Goal: Task Accomplishment & Management: Manage account settings

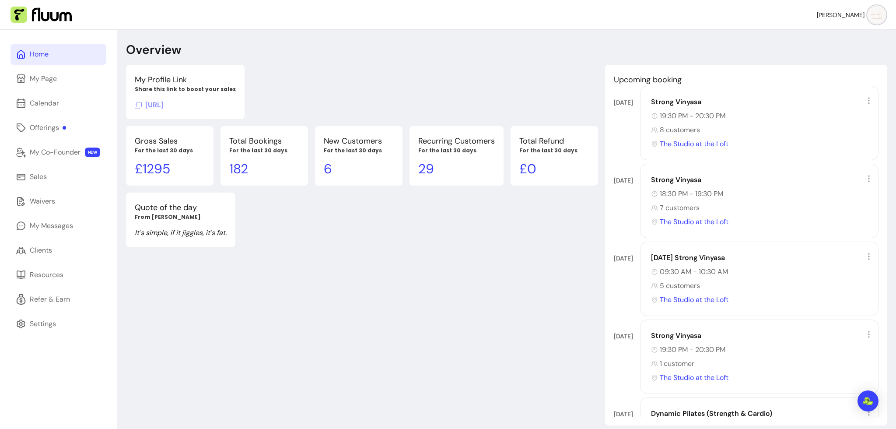
click at [539, 62] on div "Overview My Profile Link Share this link to boost your sales [URL] Upcoming boo…" at bounding box center [506, 244] width 779 height 429
click at [69, 247] on link "Clients" at bounding box center [59, 250] width 96 height 21
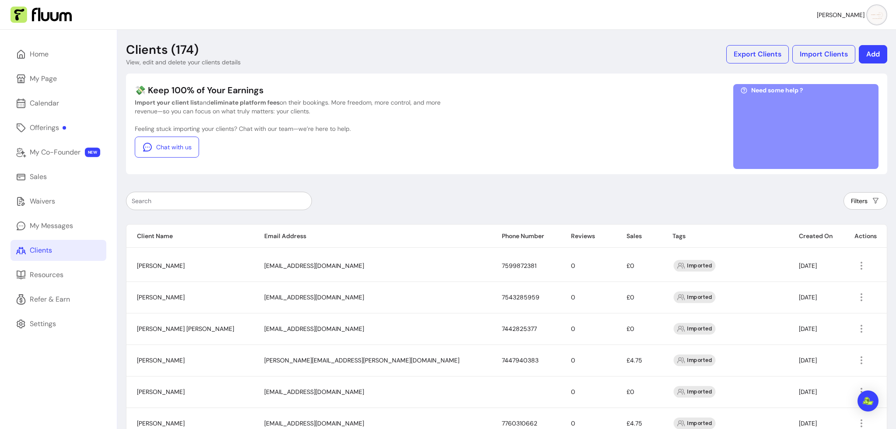
click at [215, 200] on input "text" at bounding box center [219, 201] width 175 height 9
paste input "[EMAIL_ADDRESS][DOMAIN_NAME]"
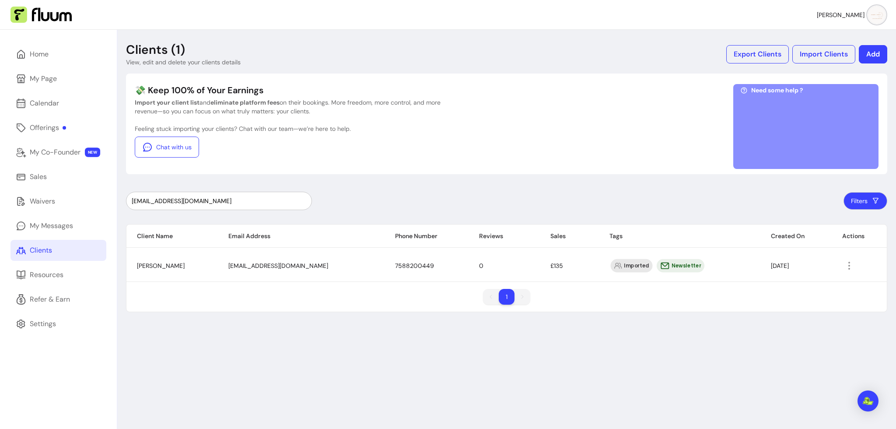
type input "[EMAIL_ADDRESS][DOMAIN_NAME]"
click at [846, 264] on icon "button" at bounding box center [849, 265] width 11 height 11
click at [814, 289] on span "Amend" at bounding box center [811, 285] width 64 height 9
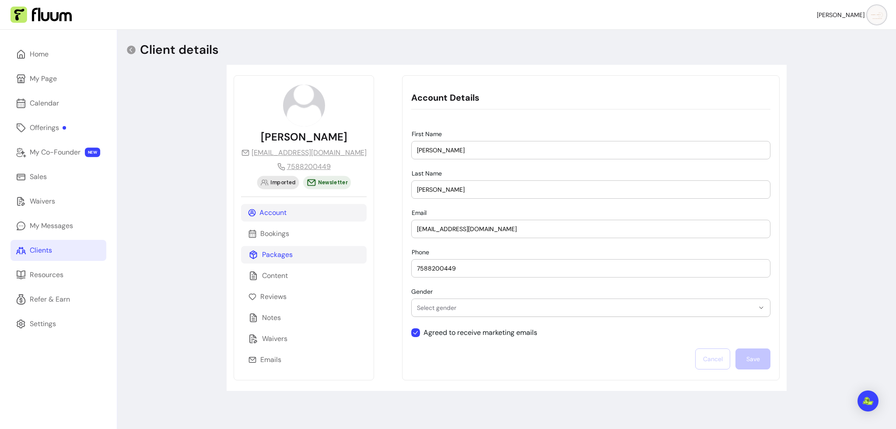
click at [287, 255] on p "Packages" at bounding box center [277, 255] width 31 height 11
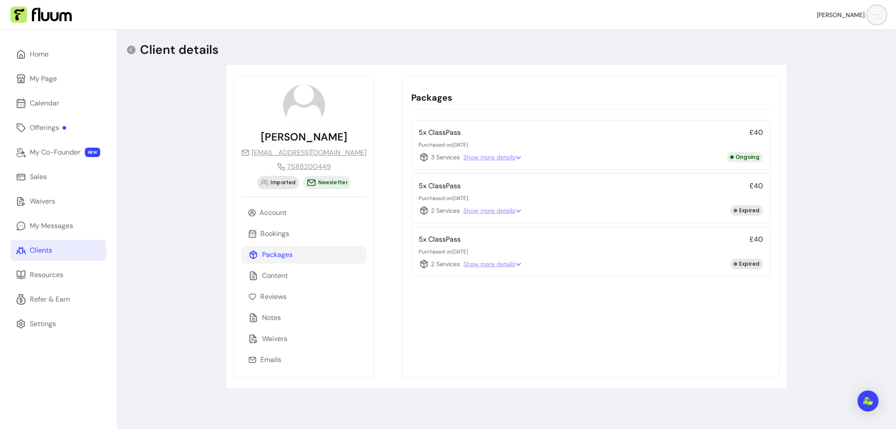
drag, startPoint x: 432, startPoint y: 144, endPoint x: 462, endPoint y: 144, distance: 30.6
click at [462, 144] on p "Purchased on [DATE]" at bounding box center [591, 144] width 344 height 7
click at [465, 153] on span "Show more details" at bounding box center [493, 157] width 58 height 9
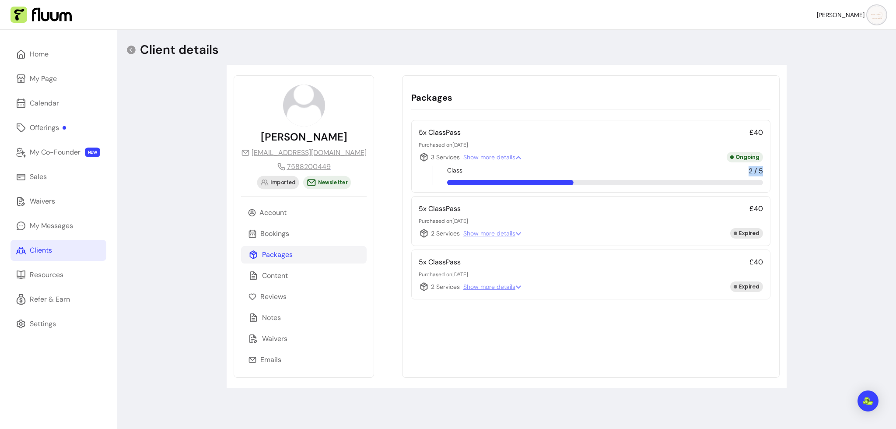
drag, startPoint x: 746, startPoint y: 172, endPoint x: 760, endPoint y: 172, distance: 14.4
click at [760, 172] on span "2 / 5" at bounding box center [756, 171] width 14 height 11
click at [742, 173] on div "Class 2 / 5" at bounding box center [605, 171] width 316 height 11
click at [61, 77] on link "My Page" at bounding box center [59, 78] width 96 height 21
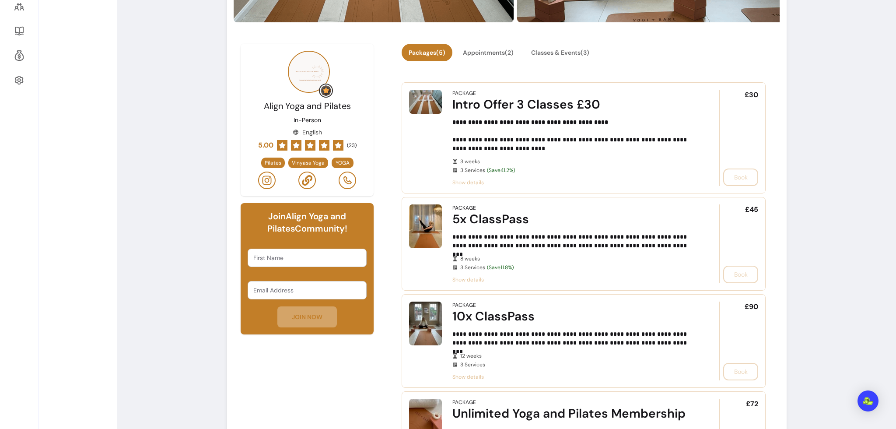
scroll to position [277, 0]
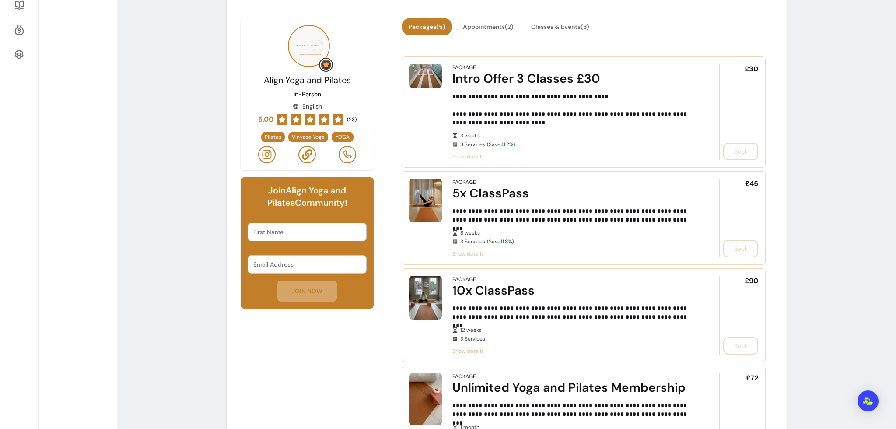
drag, startPoint x: 263, startPoint y: 207, endPoint x: 330, endPoint y: 210, distance: 67.5
click at [330, 210] on div "Join Align Yoga and Pilates Community! First Name Email Address JOIN NOW" at bounding box center [307, 242] width 133 height 131
drag, startPoint x: 250, startPoint y: 191, endPoint x: 338, endPoint y: 202, distance: 89.6
click at [338, 202] on h6 "Join Align Yoga and Pilates Community!" at bounding box center [307, 196] width 119 height 25
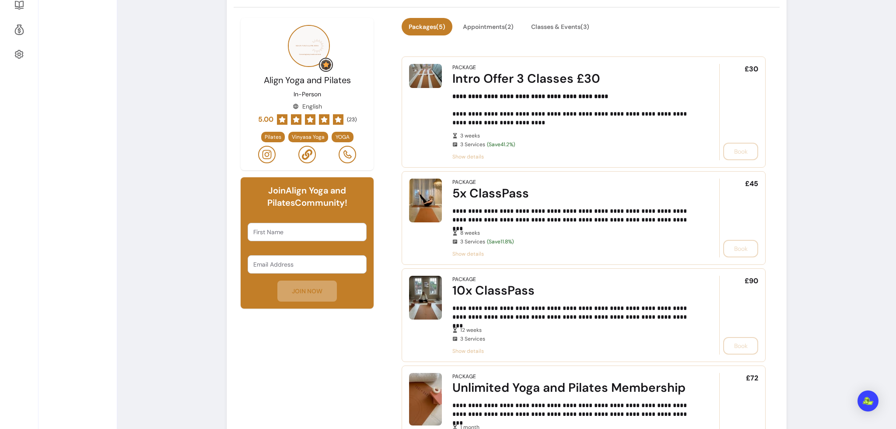
click at [338, 202] on h6 "Join Align Yoga and Pilates Community!" at bounding box center [307, 196] width 119 height 25
drag, startPoint x: 252, startPoint y: 190, endPoint x: 264, endPoint y: 191, distance: 12.3
click at [264, 191] on h6 "Join Align Yoga and Pilates Community!" at bounding box center [307, 196] width 119 height 25
drag, startPoint x: 275, startPoint y: 191, endPoint x: 349, endPoint y: 202, distance: 74.8
click at [349, 202] on h6 "Join Align Yoga and Pilates Community!" at bounding box center [307, 196] width 119 height 25
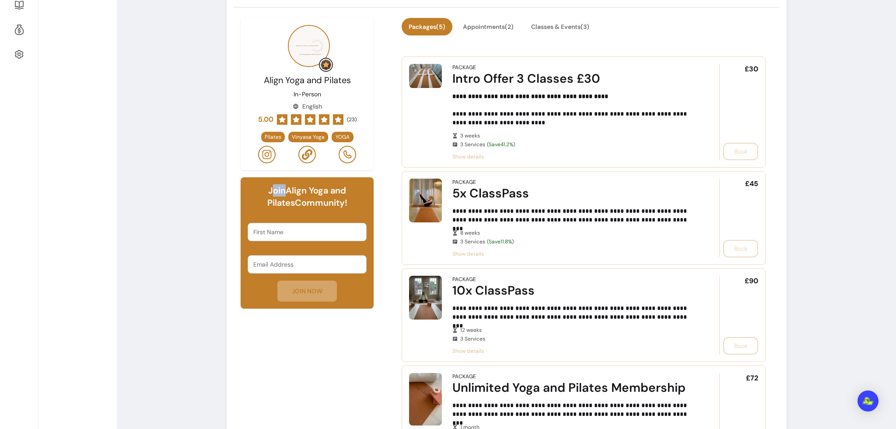
click at [324, 203] on h6 "Join Align Yoga and Pilates Community!" at bounding box center [307, 196] width 119 height 25
click at [297, 207] on h6 "Join Align Yoga and Pilates Community!" at bounding box center [307, 196] width 119 height 25
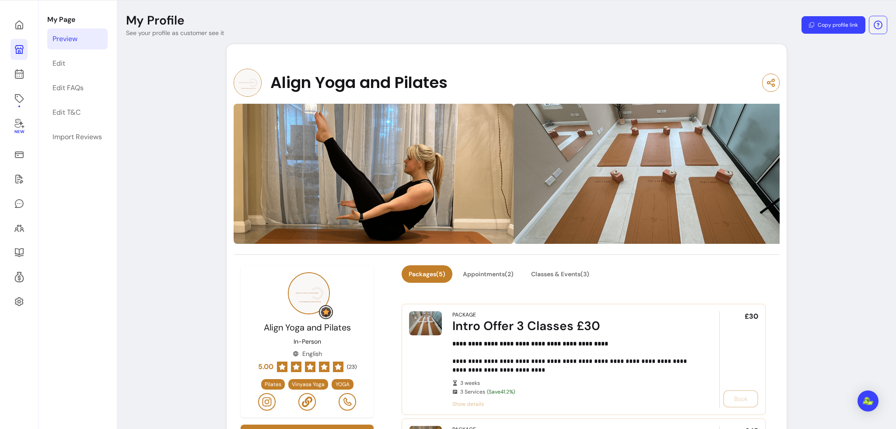
scroll to position [28, 0]
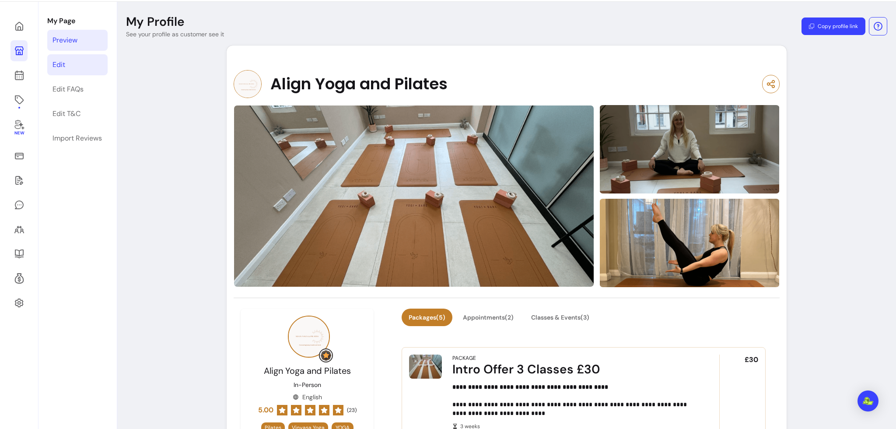
click at [71, 74] on link "Edit" at bounding box center [77, 64] width 60 height 21
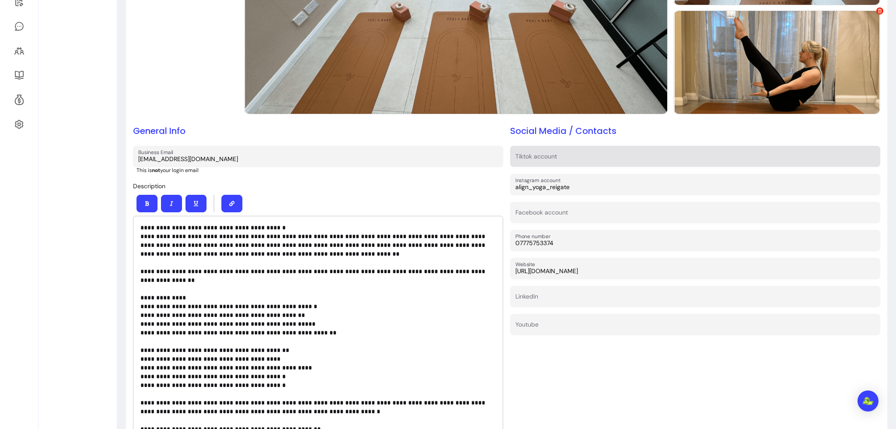
scroll to position [214, 0]
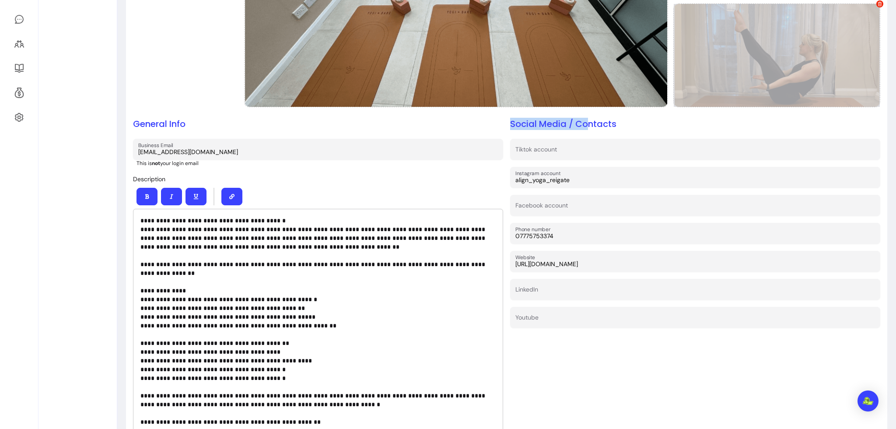
drag, startPoint x: 508, startPoint y: 122, endPoint x: 721, endPoint y: 58, distance: 221.7
click at [587, 121] on h2 "Social Media / Contacts" at bounding box center [695, 124] width 370 height 12
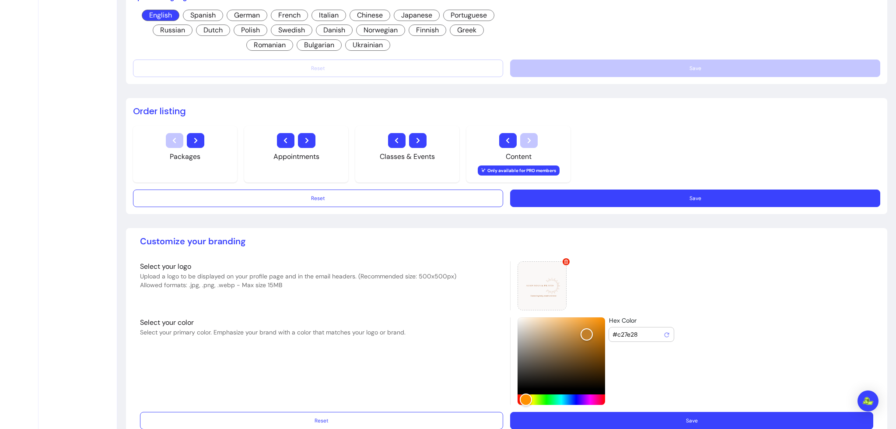
scroll to position [697, 0]
